Goal: Task Accomplishment & Management: Use online tool/utility

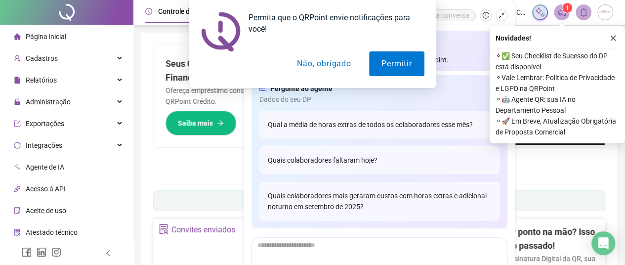
click at [315, 64] on button "Não, obrigado" at bounding box center [323, 63] width 78 height 25
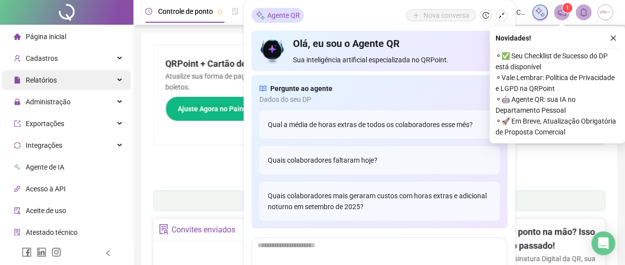
click at [108, 83] on div "Relatórios" at bounding box center [66, 80] width 129 height 20
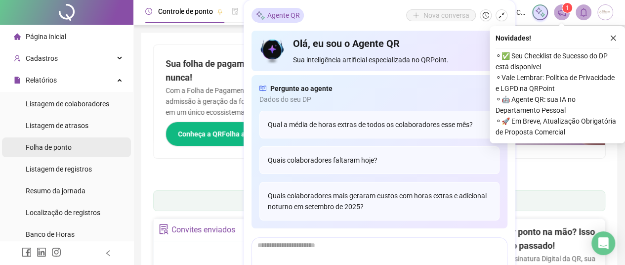
click at [67, 144] on span "Folha de ponto" at bounding box center [49, 147] width 46 height 8
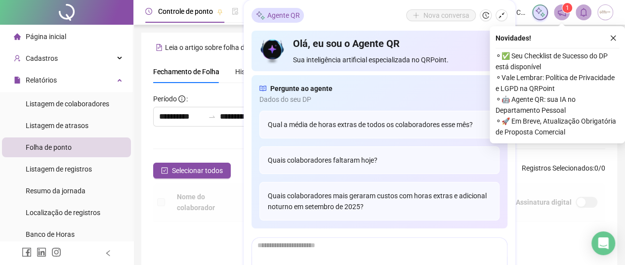
scroll to position [70, 0]
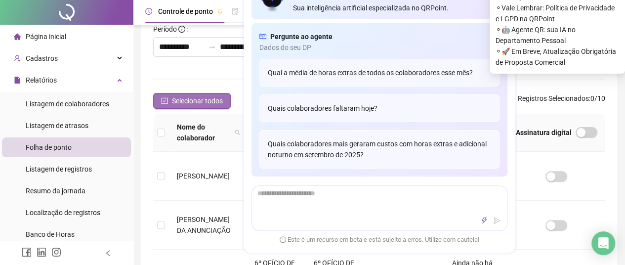
click at [199, 101] on span "Selecionar todos" at bounding box center [197, 100] width 51 height 11
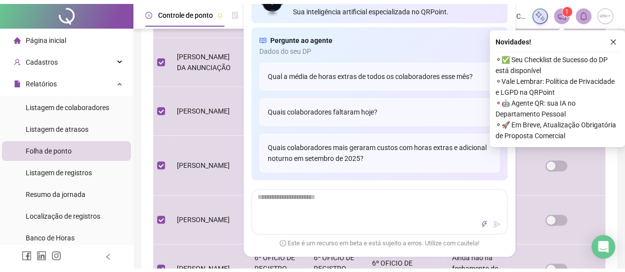
scroll to position [0, 0]
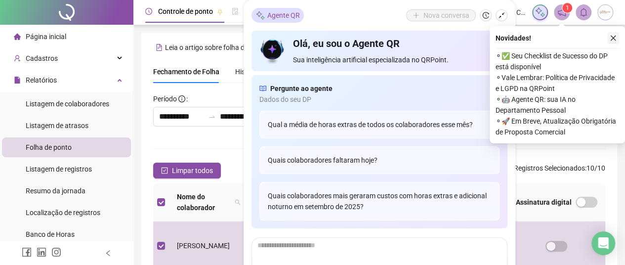
click at [612, 36] on icon "close" at bounding box center [612, 38] width 7 height 7
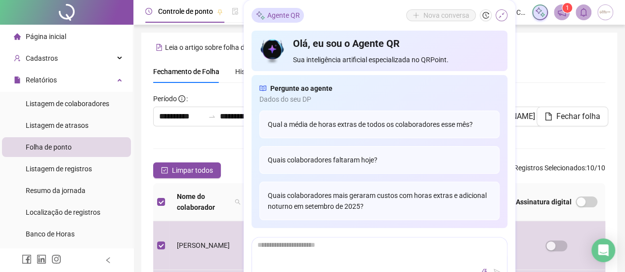
click at [503, 14] on icon "shrink" at bounding box center [501, 15] width 7 height 7
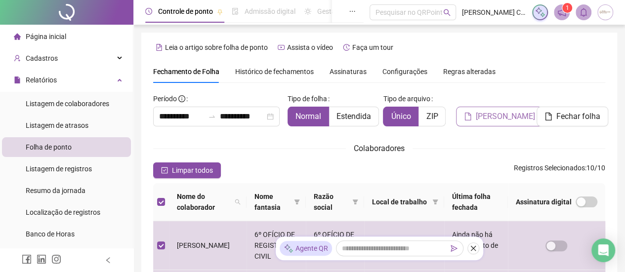
click at [506, 118] on span "[PERSON_NAME]" at bounding box center [504, 117] width 59 height 12
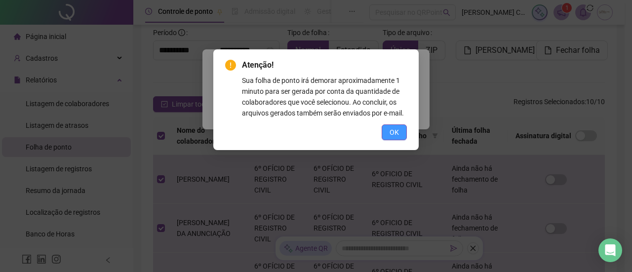
click at [391, 132] on span "OK" at bounding box center [394, 132] width 9 height 11
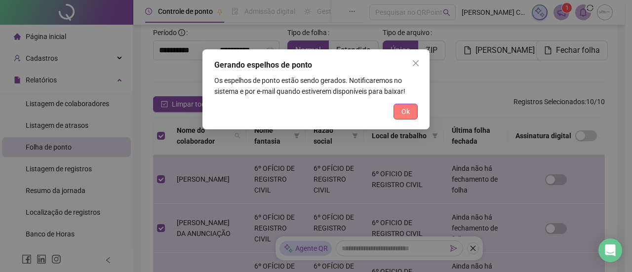
click at [406, 112] on span "Ok" at bounding box center [405, 111] width 8 height 11
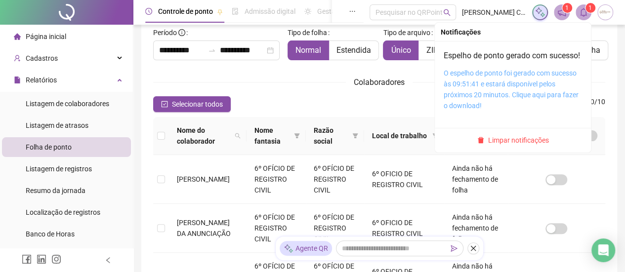
click at [486, 98] on link "O espelho de ponto foi gerado com sucesso às 09:51:41 e estará disponível pelos…" at bounding box center [510, 89] width 135 height 40
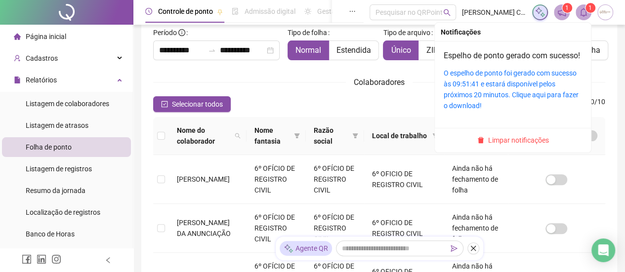
click at [586, 9] on sup "1" at bounding box center [590, 8] width 10 height 10
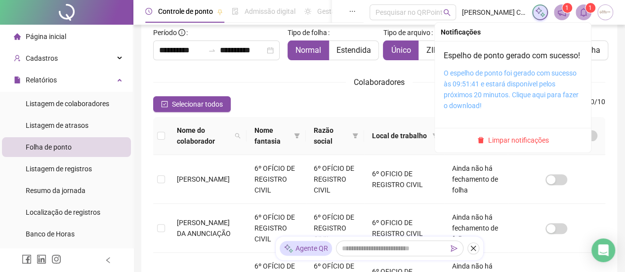
click at [467, 104] on link "O espelho de ponto foi gerado com sucesso às 09:51:41 e estará disponível pelos…" at bounding box center [510, 89] width 135 height 40
